Goal: Task Accomplishment & Management: Manage account settings

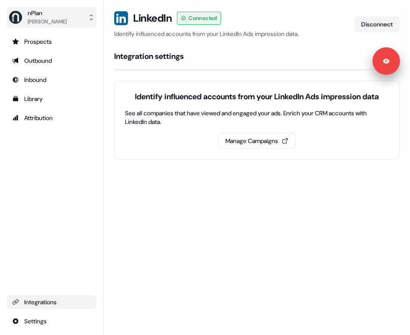
click at [63, 23] on div "[PERSON_NAME]" at bounding box center [47, 21] width 39 height 9
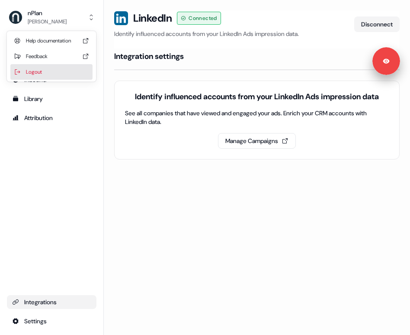
click at [35, 72] on div "Logout" at bounding box center [51, 72] width 82 height 16
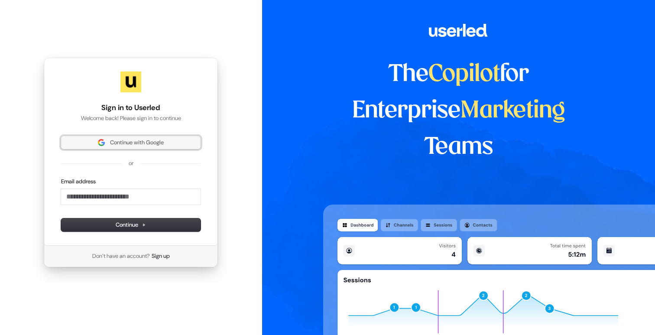
click at [115, 143] on span "Continue with Google" at bounding box center [137, 143] width 54 height 8
